Goal: Task Accomplishment & Management: Manage account settings

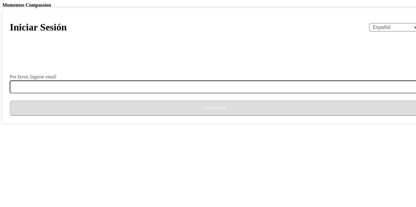
select select "es"
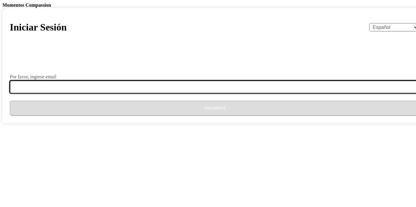
click at [185, 93] on input "Por favor, ingrese email" at bounding box center [219, 86] width 418 height 13
type input "[EMAIL_ADDRESS][DOMAIN_NAME]"
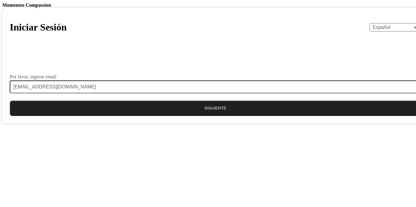
click at [198, 116] on button "Siguiente" at bounding box center [215, 107] width 411 height 15
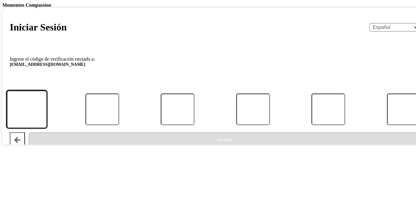
click at [47, 128] on input "Código" at bounding box center [27, 109] width 40 height 38
type input "6"
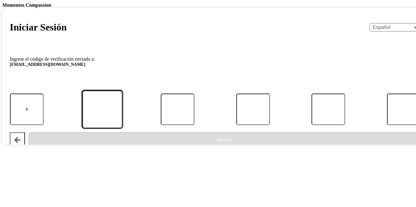
type input "5"
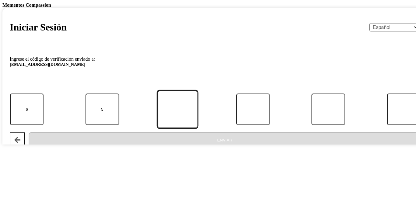
type input "8"
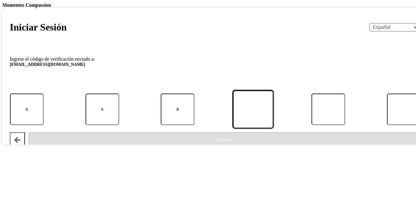
type input "7"
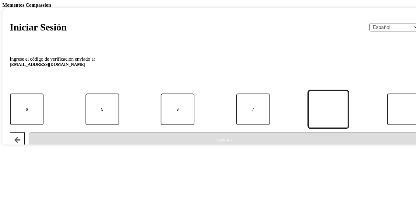
type input "5"
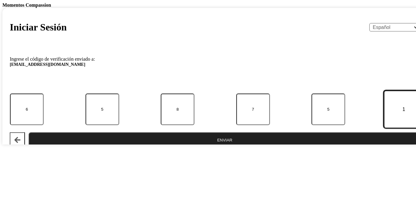
type input "1"
click at [181, 147] on button "Enviar" at bounding box center [225, 139] width 392 height 15
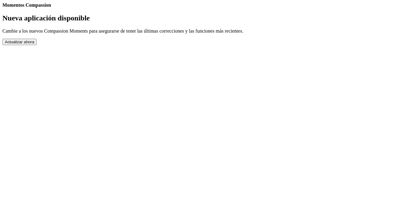
click at [37, 45] on button "Actualizar ahora" at bounding box center [19, 42] width 34 height 6
